Goal: Check status: Check status

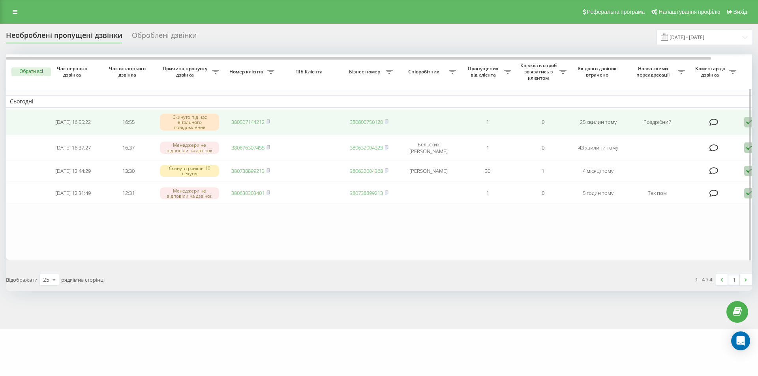
click at [241, 121] on link "380507144212" at bounding box center [247, 121] width 33 height 7
